Goal: Navigation & Orientation: Find specific page/section

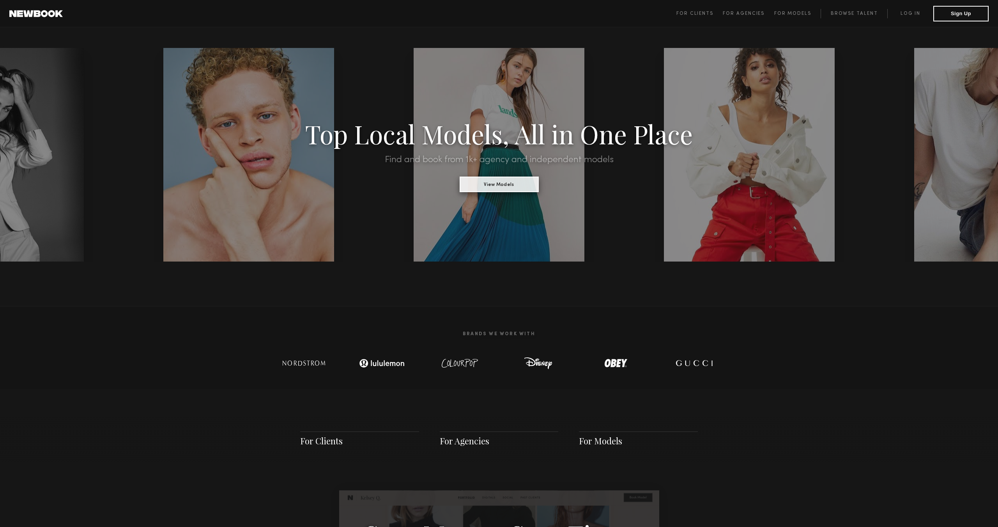
click at [476, 184] on button "View Models" at bounding box center [499, 185] width 79 height 16
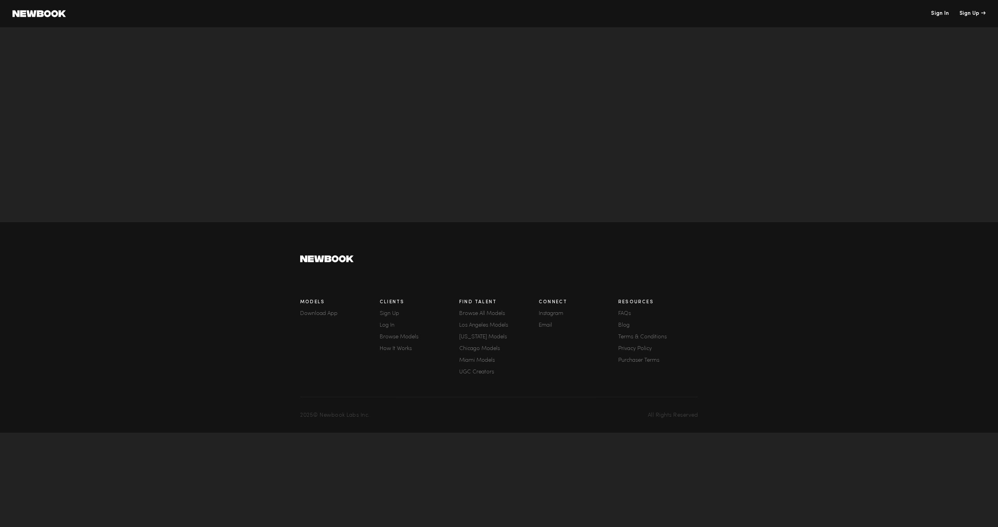
scroll to position [2405, 0]
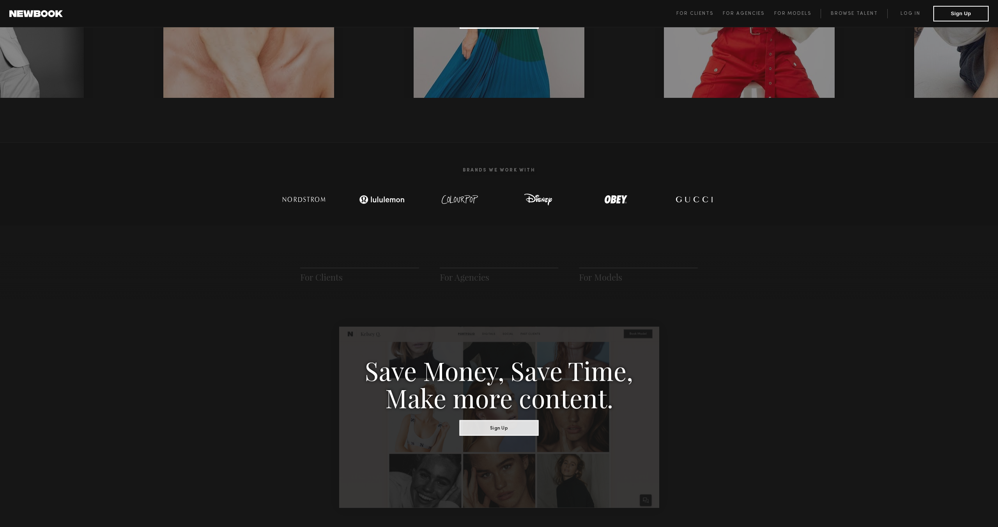
scroll to position [442, 0]
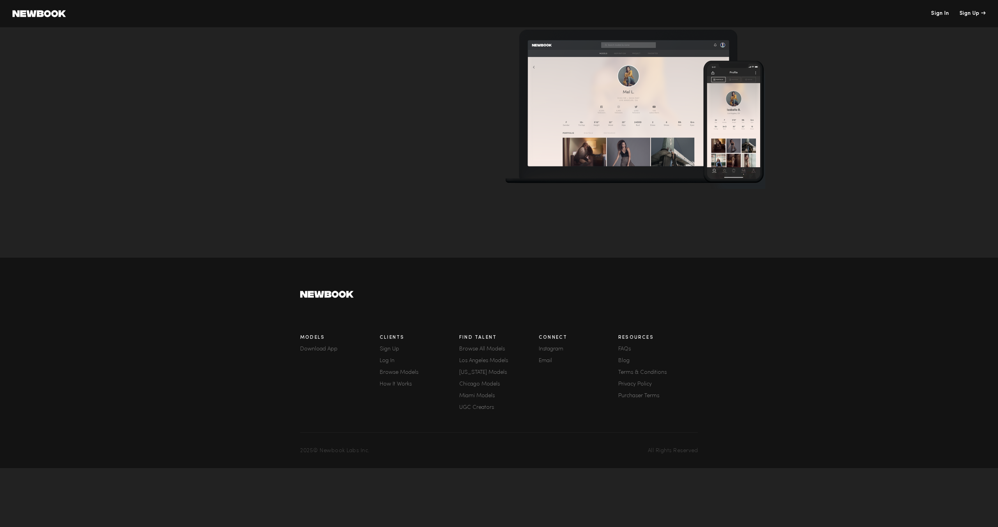
scroll to position [2709, 0]
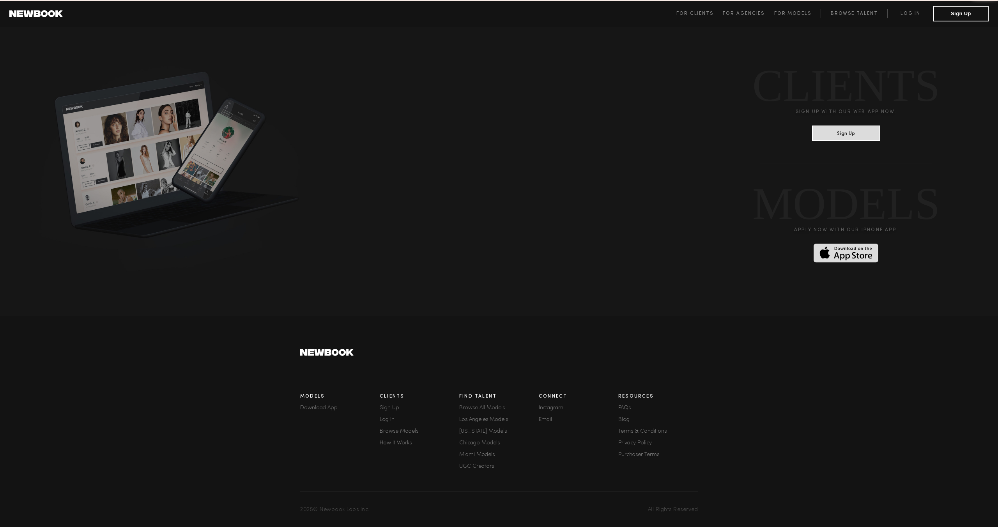
scroll to position [442, 0]
